Goal: Find specific page/section: Find specific page/section

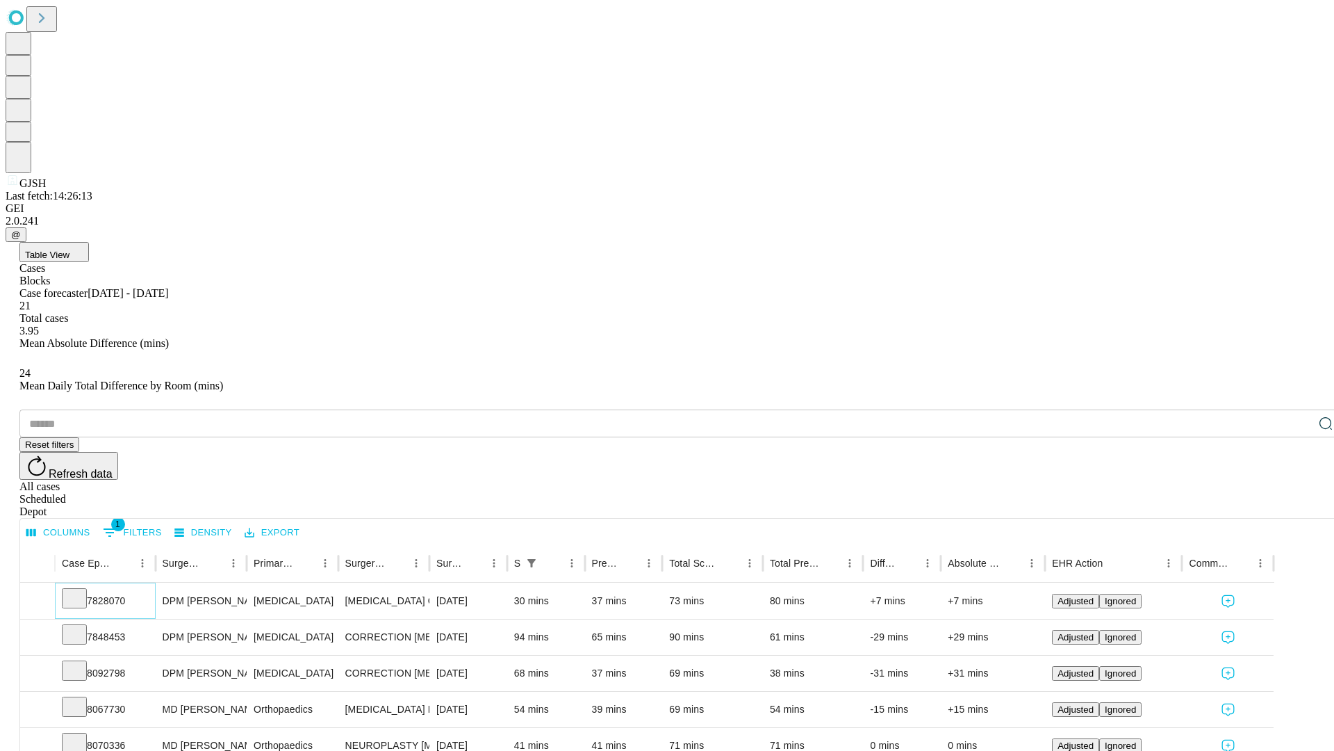
click at [81, 590] on icon at bounding box center [74, 597] width 14 height 14
